Goal: Task Accomplishment & Management: Manage account settings

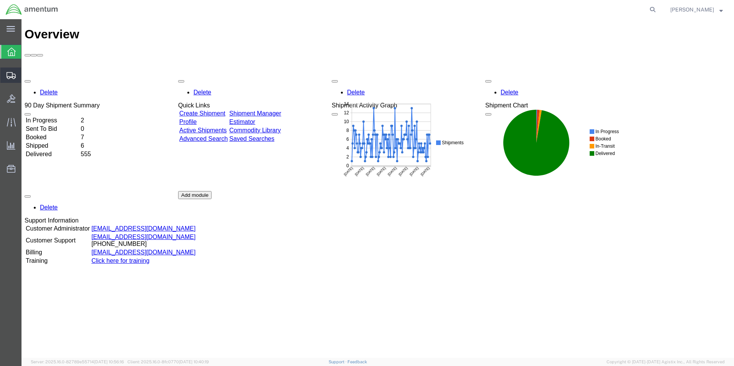
click at [0, 0] on span "Shipment Manager" at bounding box center [0, 0] width 0 height 0
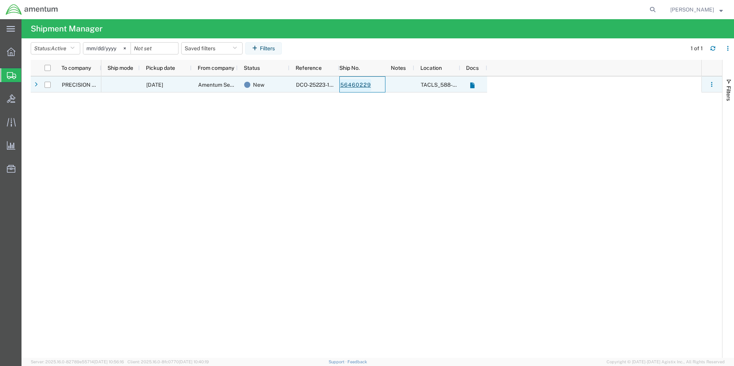
click at [359, 85] on link "56460229" at bounding box center [355, 85] width 31 height 12
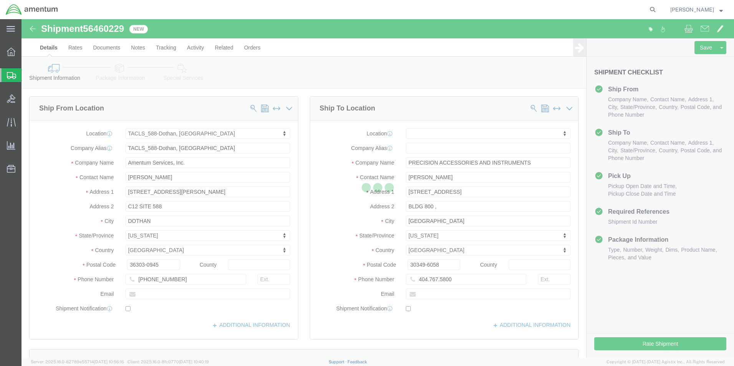
select select "42706"
select select
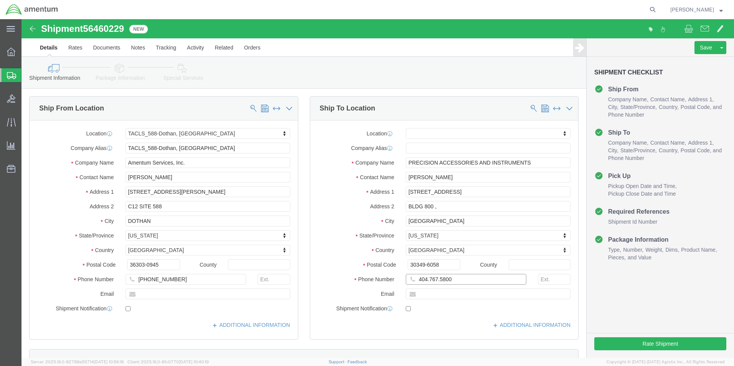
click input "404.767.5800"
type input "[PHONE_NUMBER]"
click button "Rate Shipment"
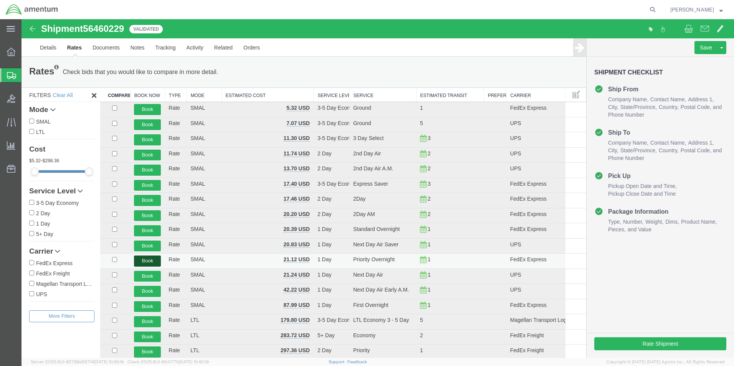
click at [154, 261] on button "Book" at bounding box center [147, 261] width 27 height 11
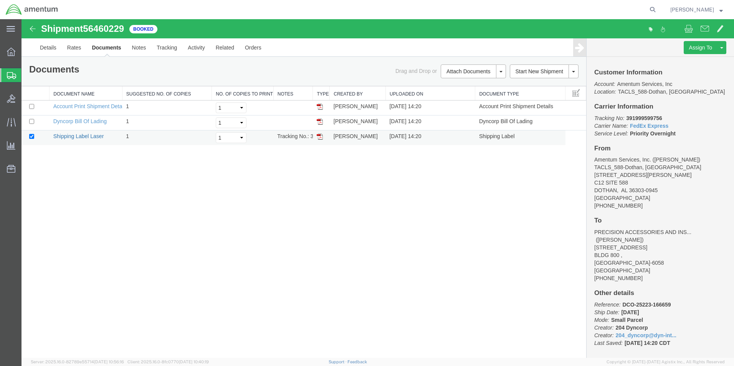
click at [75, 135] on link "Shipping Label Laser" at bounding box center [78, 136] width 51 height 6
click at [682, 11] on span "[PERSON_NAME]" at bounding box center [692, 9] width 44 height 8
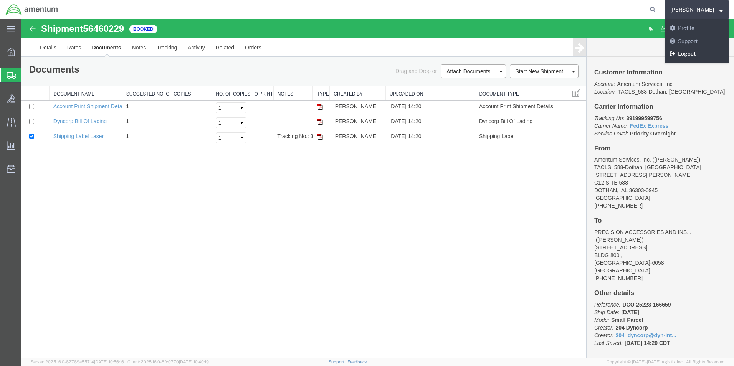
click at [690, 56] on link "Logout" at bounding box center [696, 54] width 64 height 13
